Goal: Contribute content

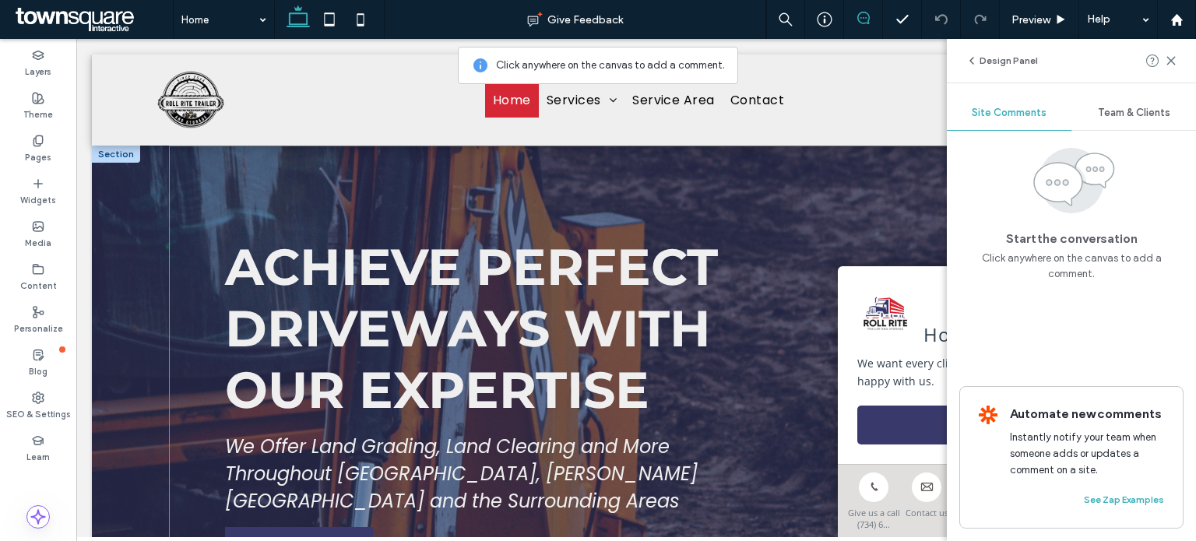
click at [674, 205] on div "Achieve Perfect Driveways with Our Expertise We Offer Land Grading, Land Cleari…" at bounding box center [636, 403] width 934 height 515
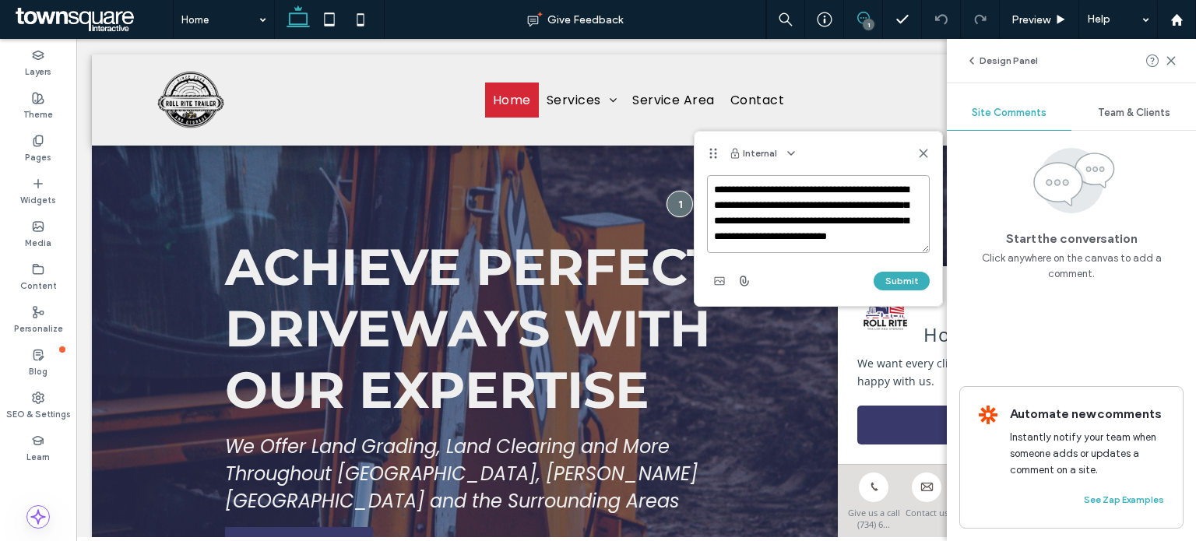
scroll to position [22, 0]
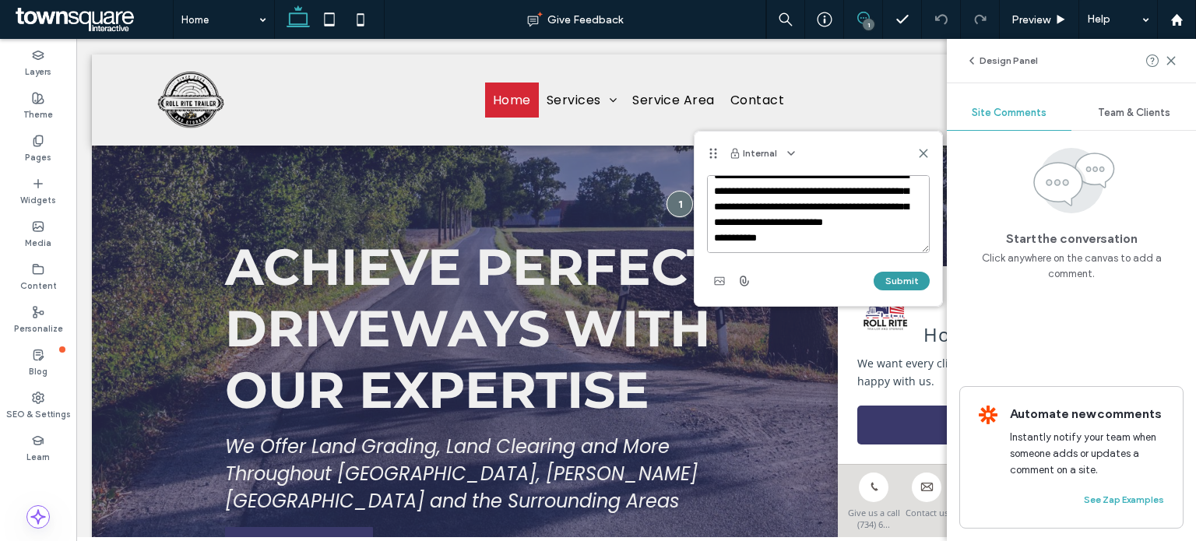
type textarea "**********"
click at [903, 281] on button "Submit" at bounding box center [902, 281] width 56 height 19
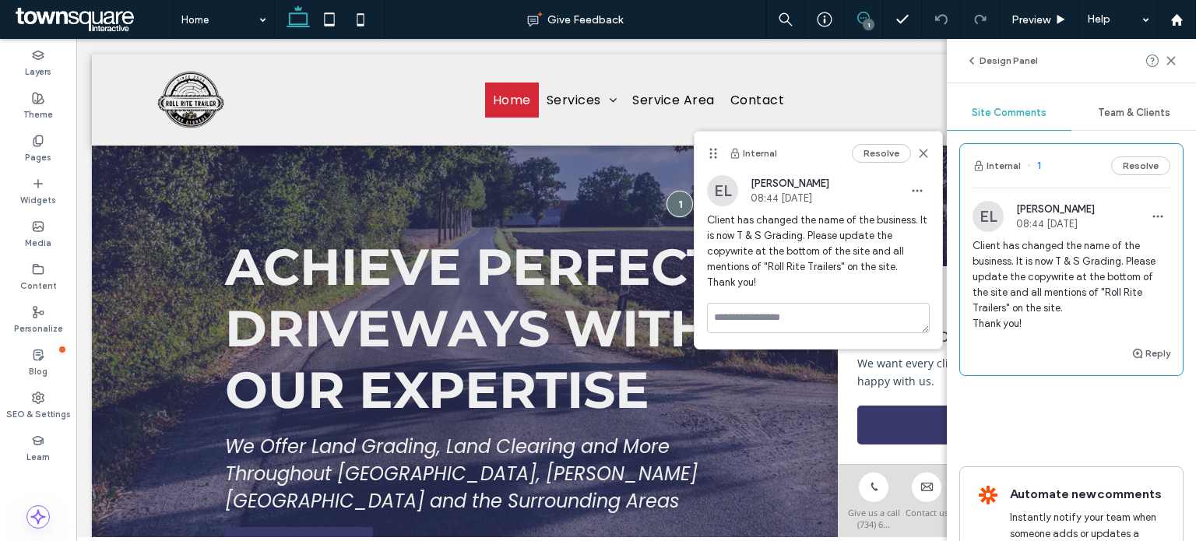
scroll to position [0, 0]
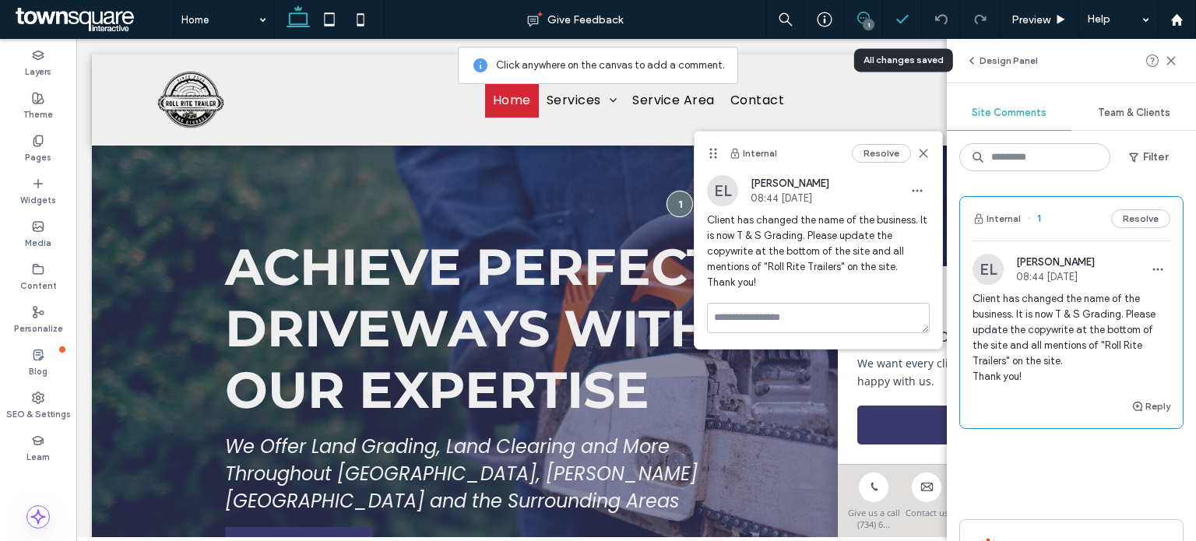
click at [906, 19] on icon at bounding box center [903, 20] width 16 height 16
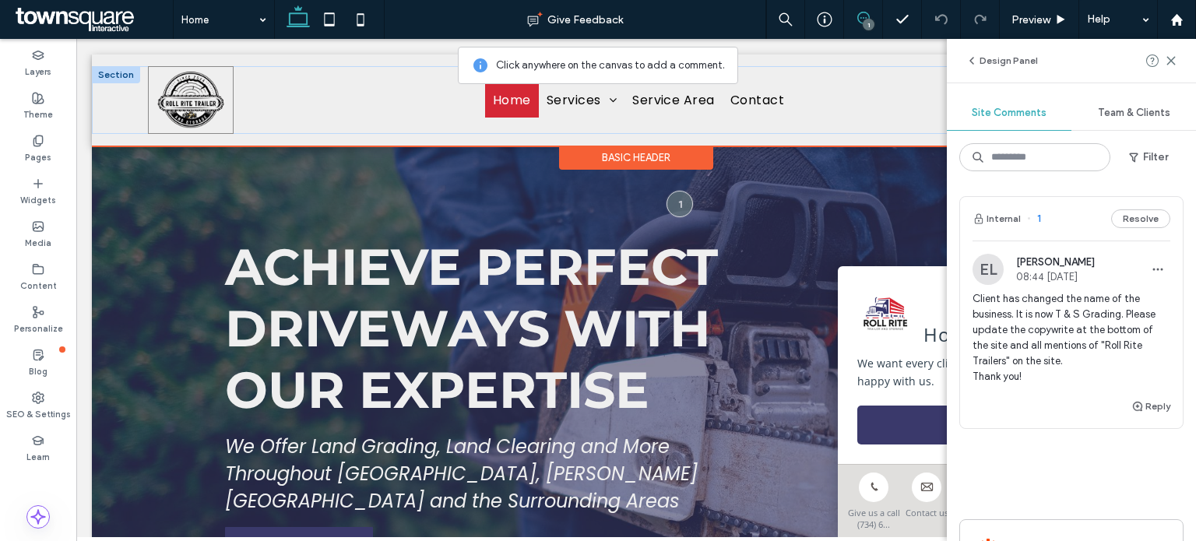
click at [197, 108] on img at bounding box center [191, 100] width 86 height 68
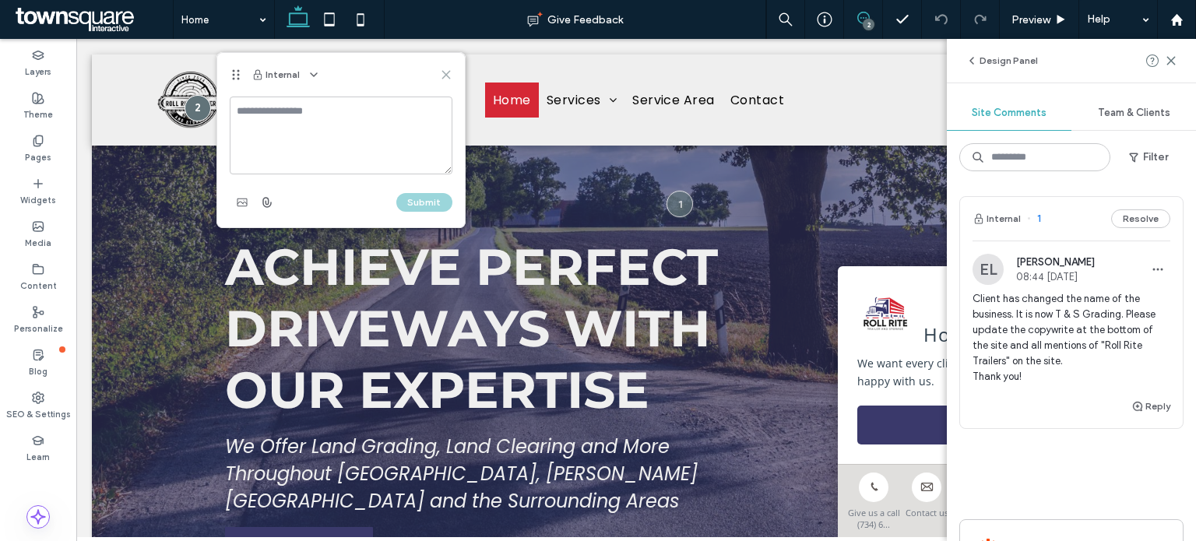
click at [443, 76] on icon at bounding box center [446, 75] width 12 height 12
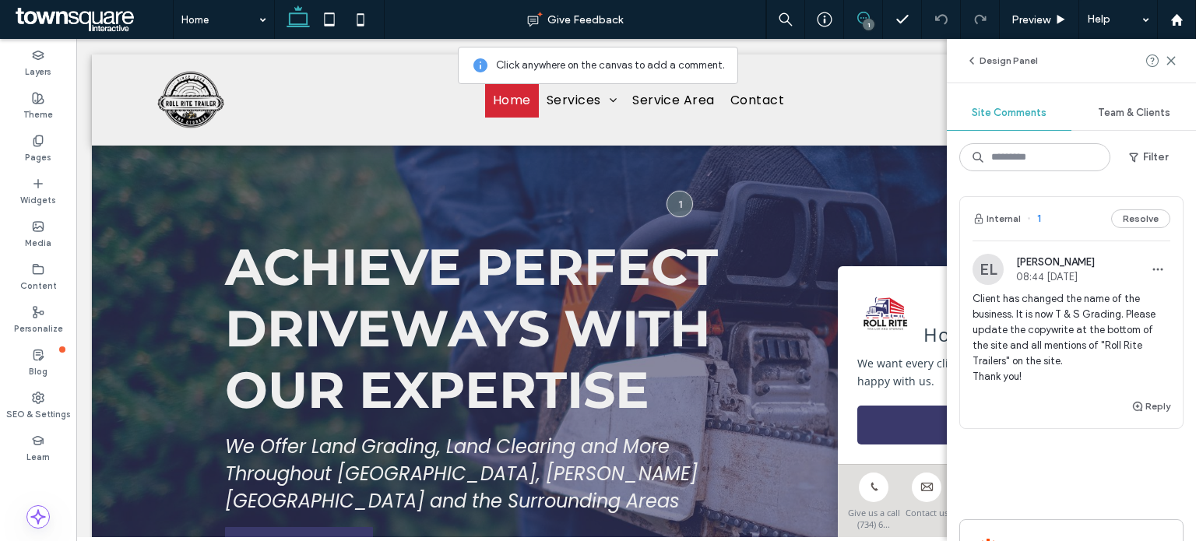
click at [867, 21] on div "1" at bounding box center [869, 25] width 12 height 12
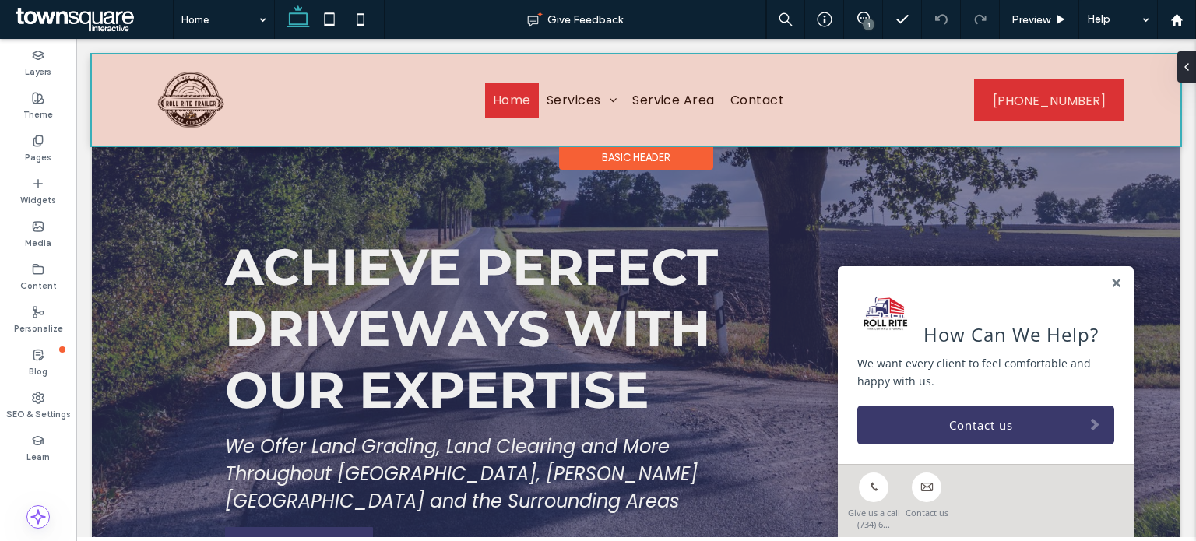
click at [181, 99] on div at bounding box center [636, 100] width 1089 height 91
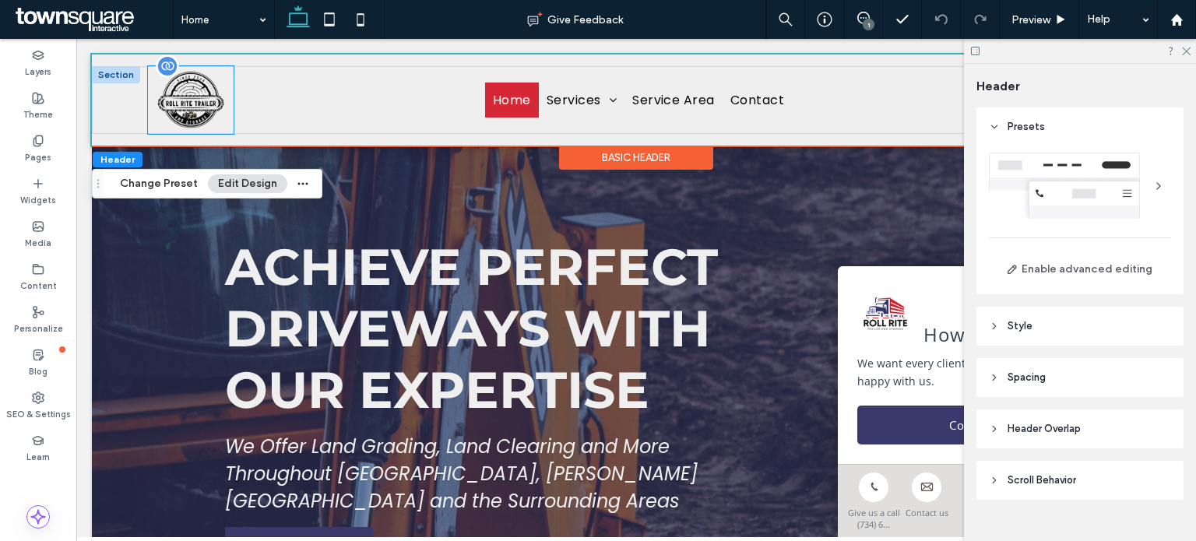
click at [170, 70] on div at bounding box center [167, 66] width 23 height 23
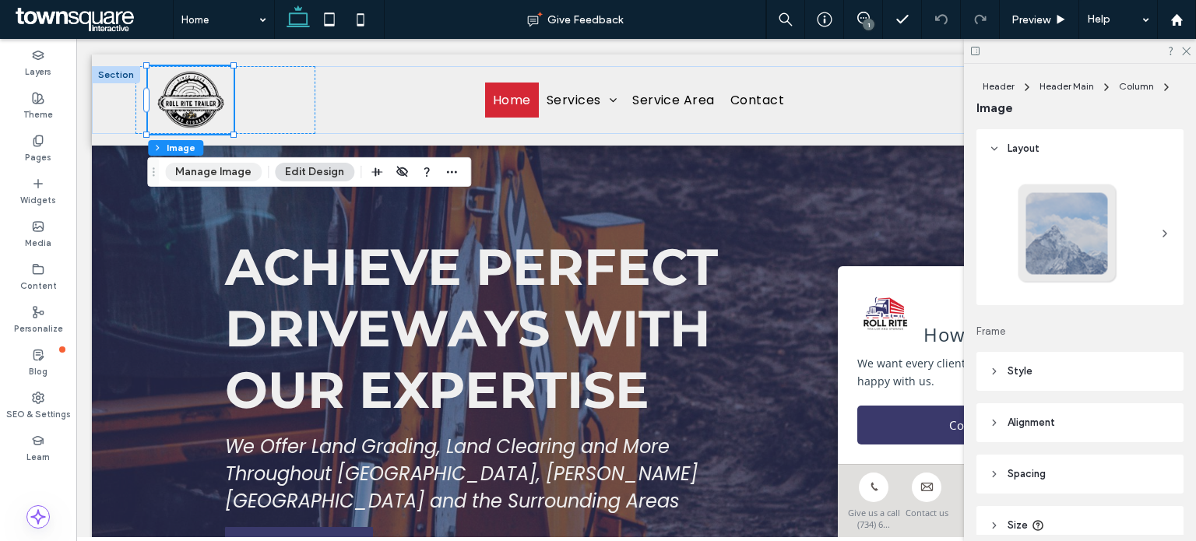
click at [206, 178] on button "Manage Image" at bounding box center [213, 172] width 97 height 19
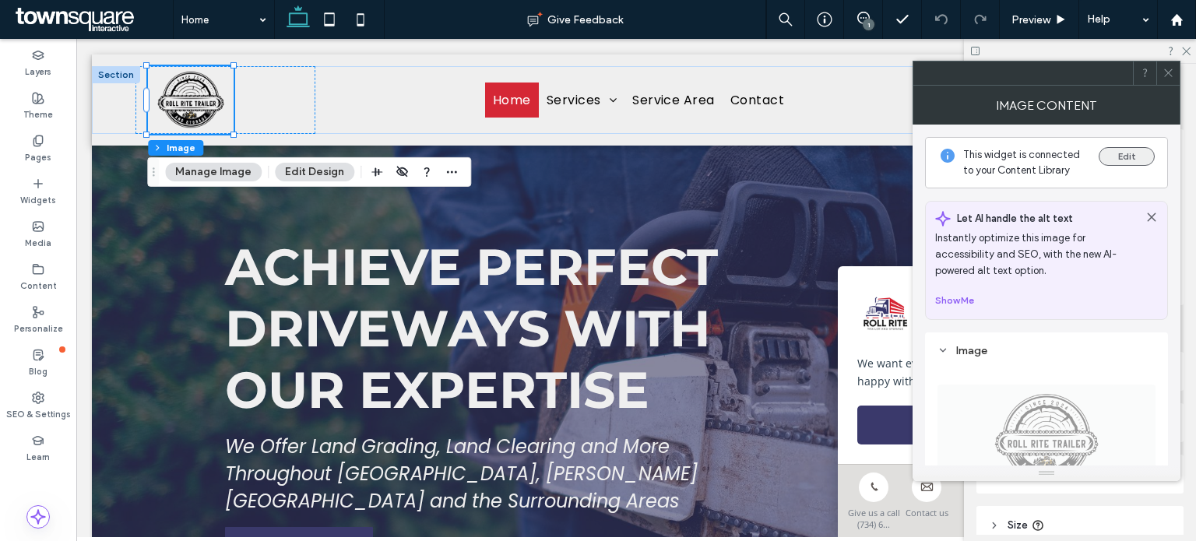
click at [1110, 152] on button "Edit" at bounding box center [1127, 156] width 56 height 19
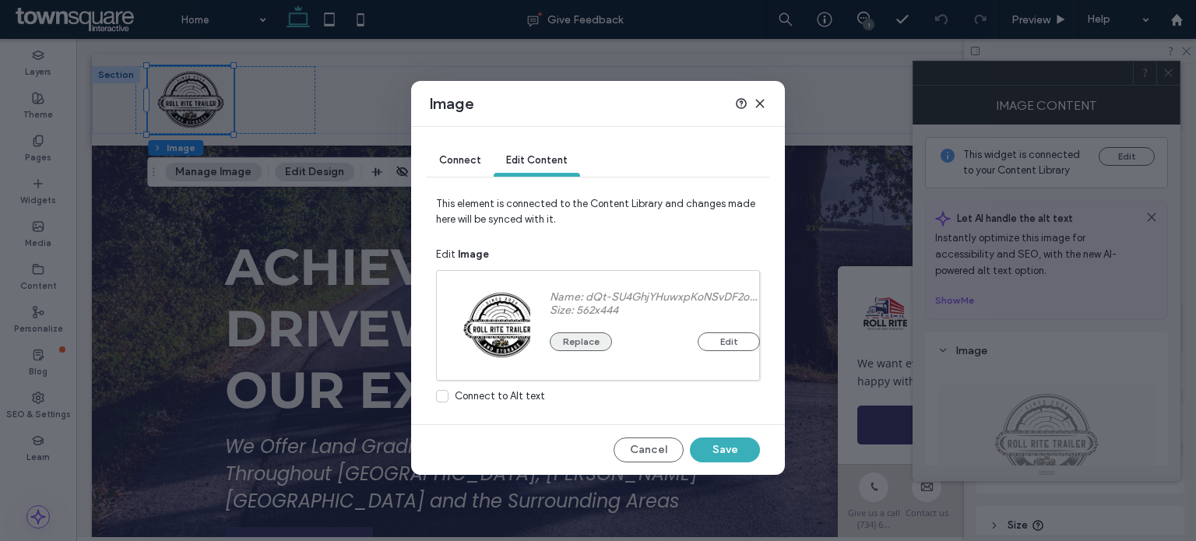
click at [565, 345] on button "Replace" at bounding box center [581, 341] width 62 height 19
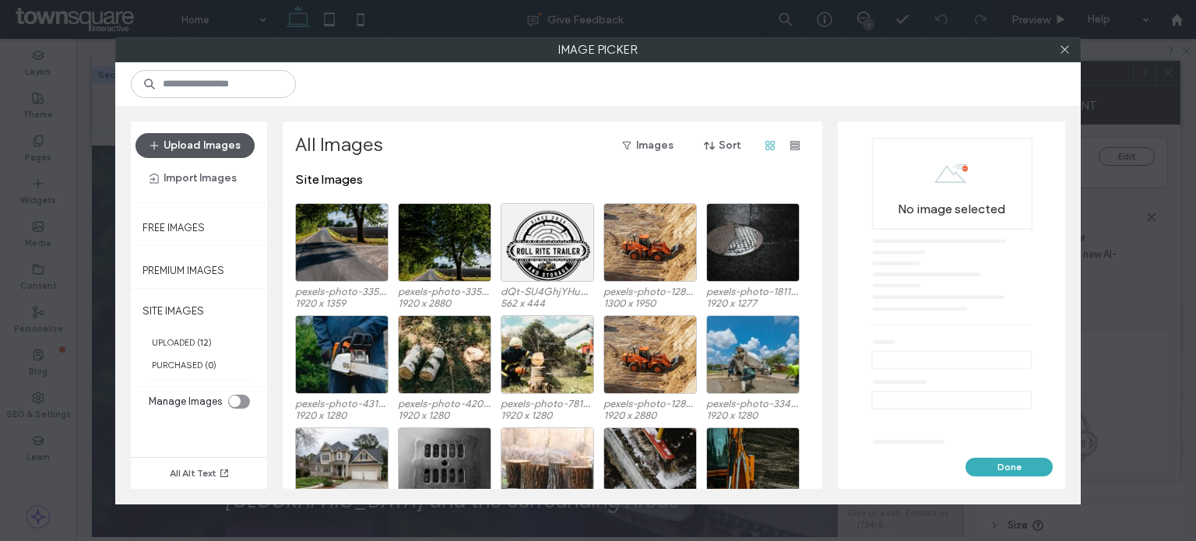
click at [188, 139] on button "Upload Images" at bounding box center [194, 145] width 119 height 25
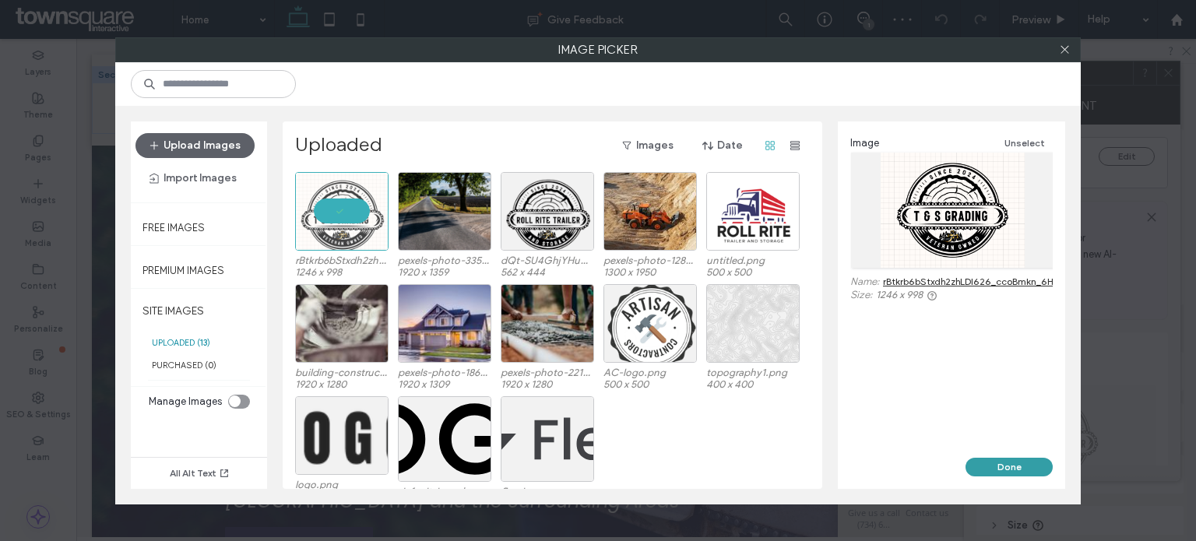
click at [1015, 469] on button "Done" at bounding box center [1009, 467] width 87 height 19
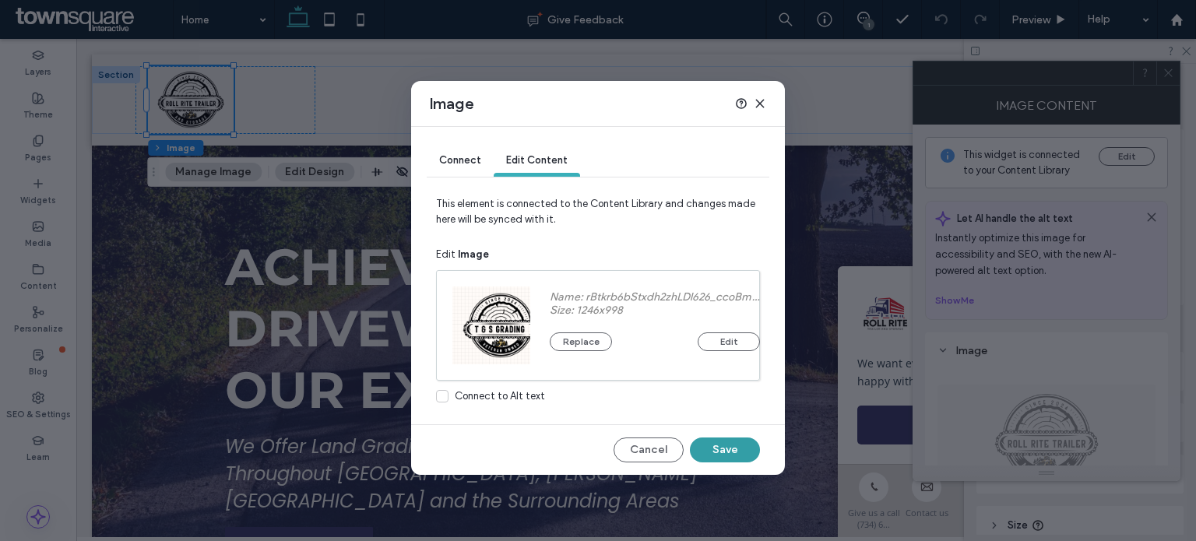
click at [715, 450] on button "Save" at bounding box center [725, 450] width 70 height 25
